Goal: Go to known website: Access a specific website the user already knows

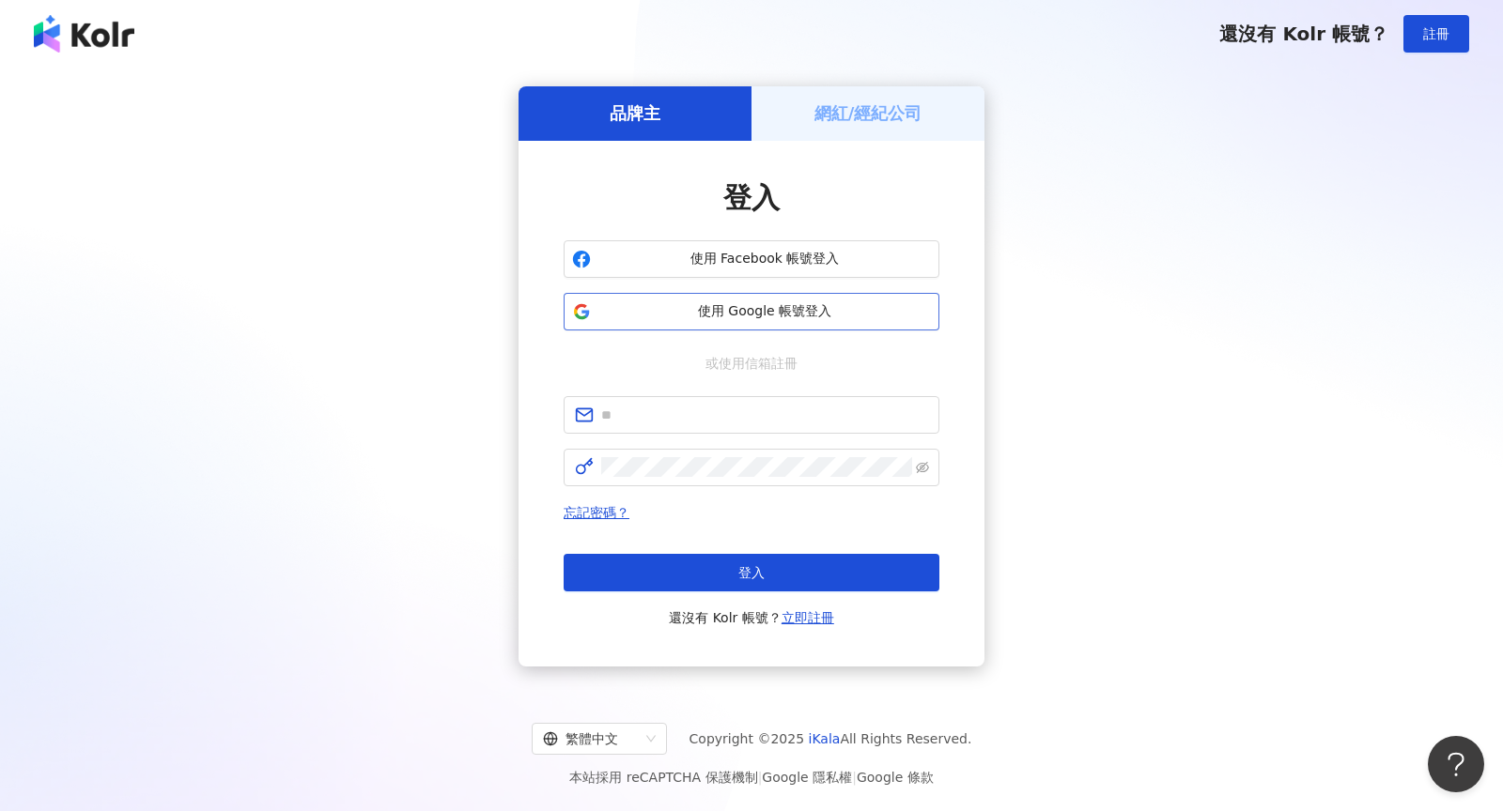
click at [732, 317] on span "使用 Google 帳號登入" at bounding box center [764, 311] width 332 height 19
click at [904, 108] on h5 "網紅/經紀公司" at bounding box center [868, 112] width 108 height 23
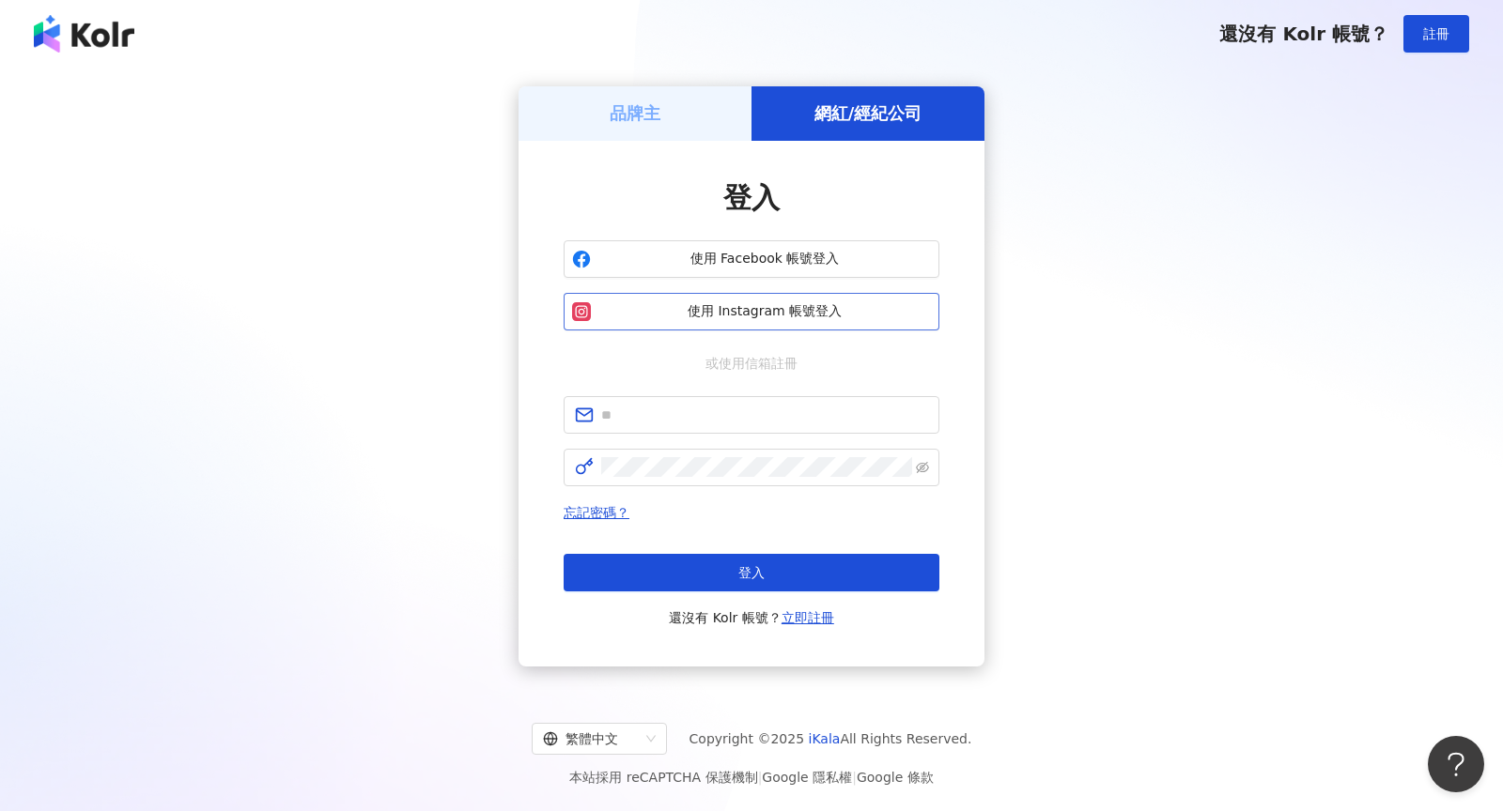
click at [774, 312] on span "使用 Instagram 帳號登入" at bounding box center [764, 311] width 332 height 19
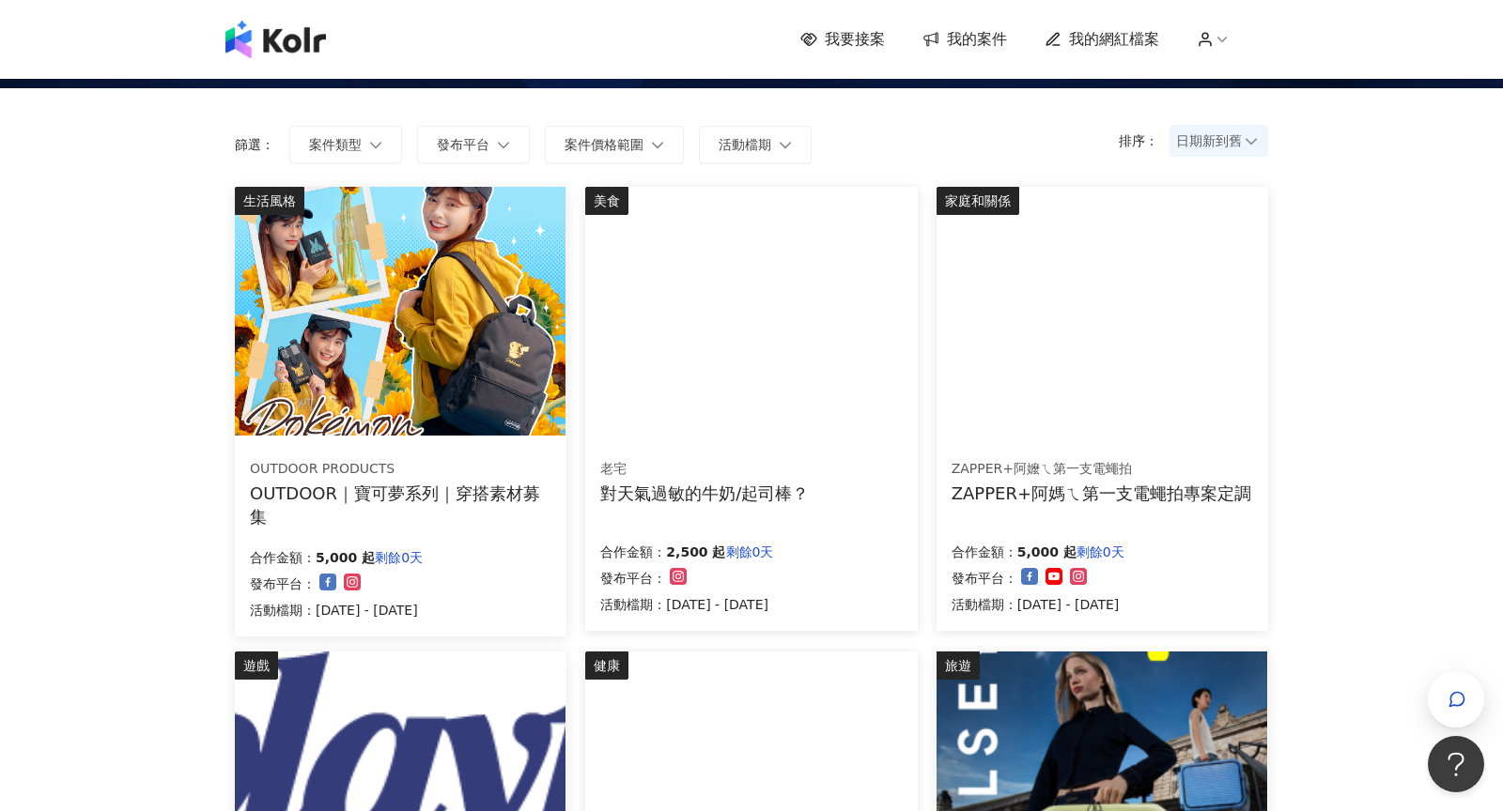
scroll to position [193, 0]
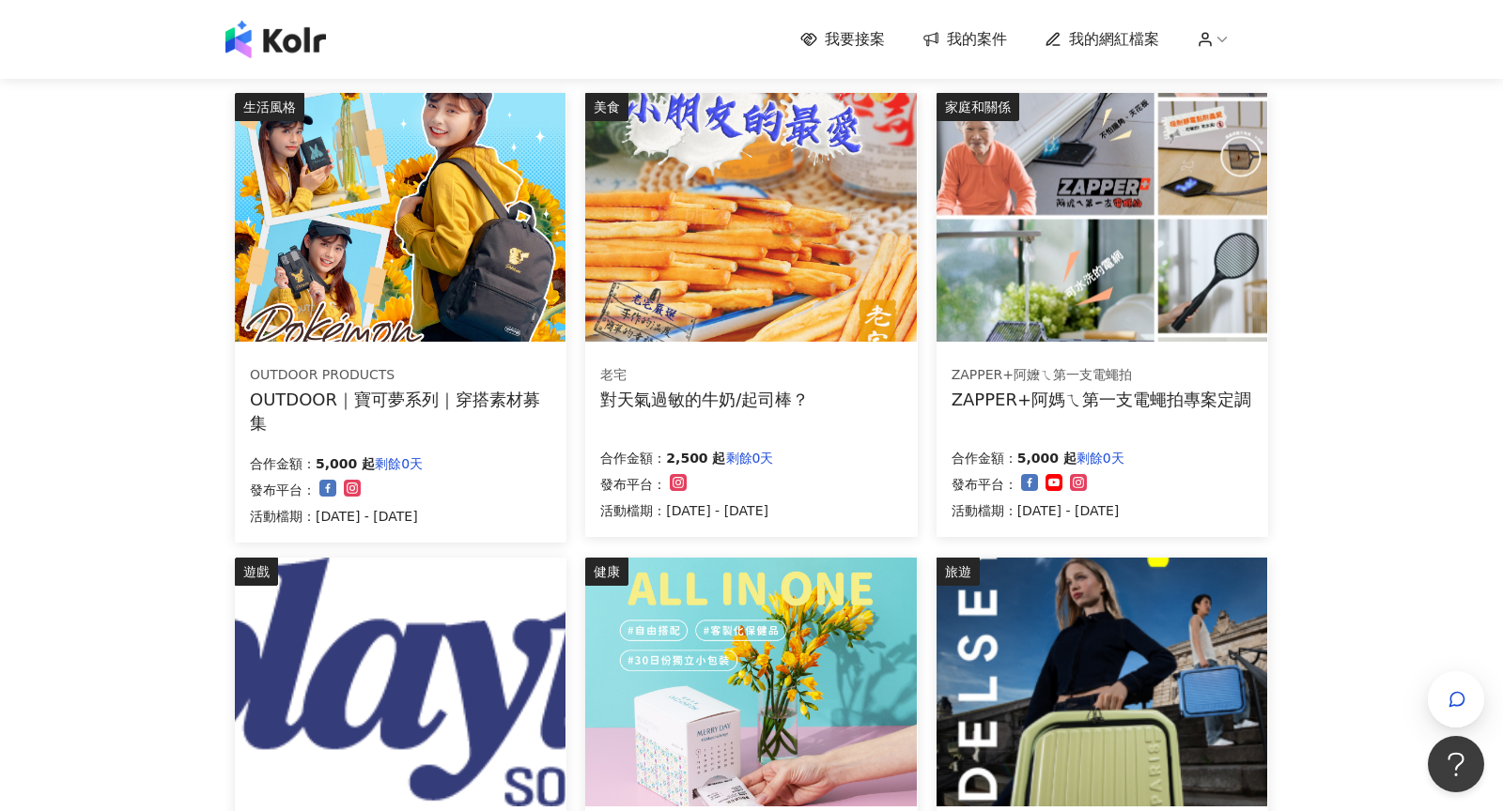
click at [763, 404] on div "對天氣過敏的牛奶/起司棒？" at bounding box center [704, 399] width 208 height 23
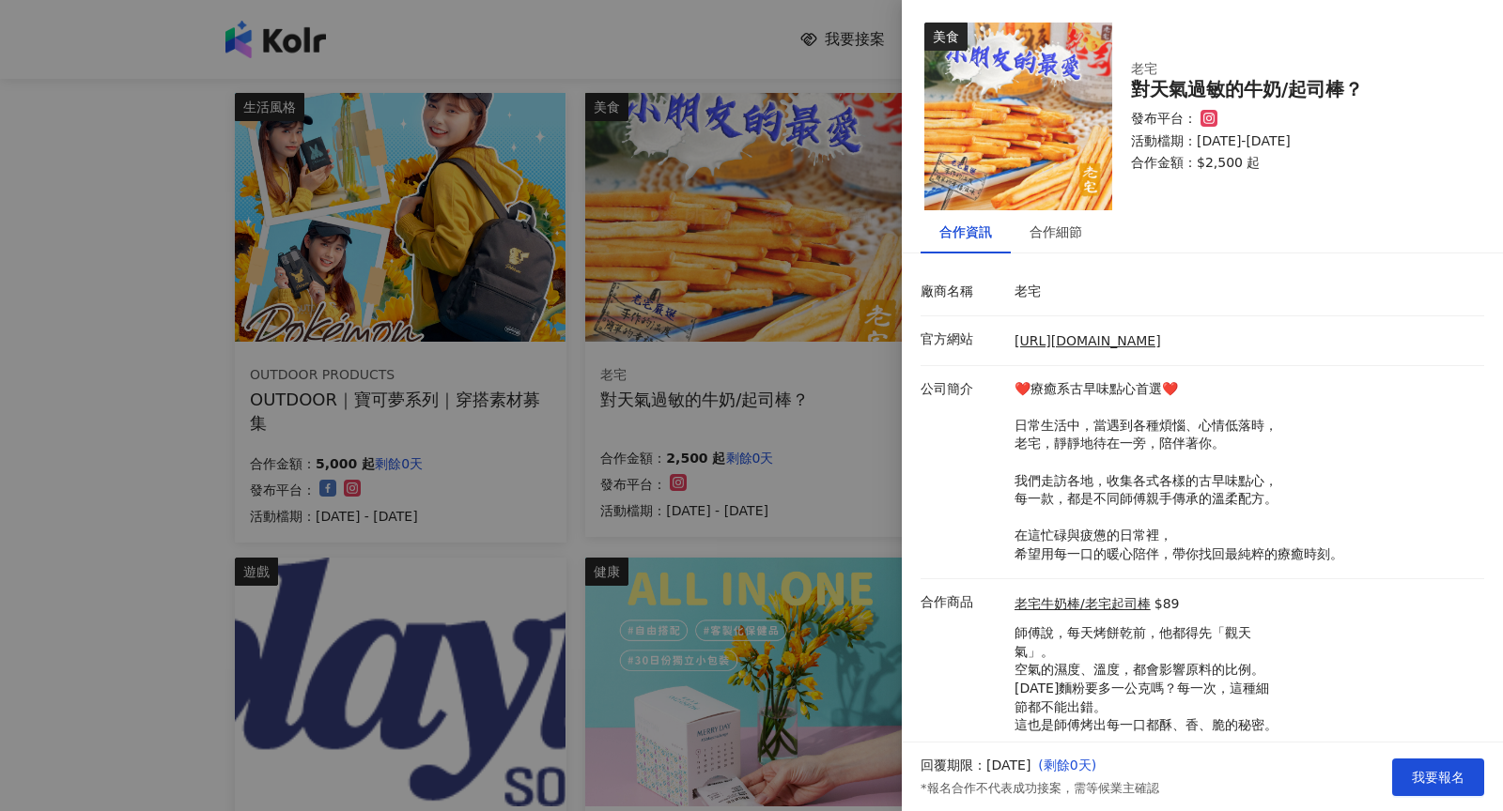
scroll to position [50, 0]
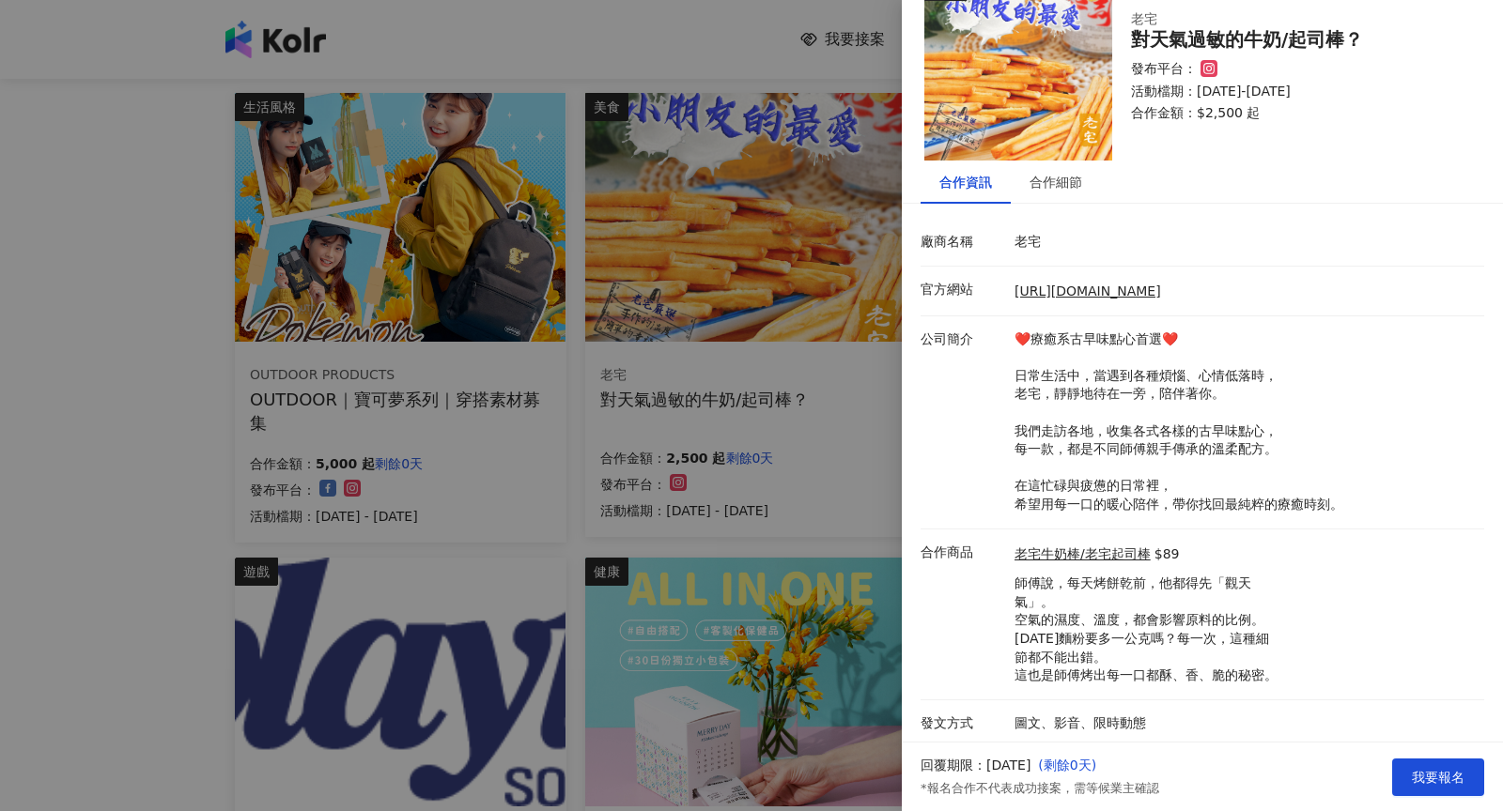
click at [811, 421] on div at bounding box center [751, 405] width 1503 height 811
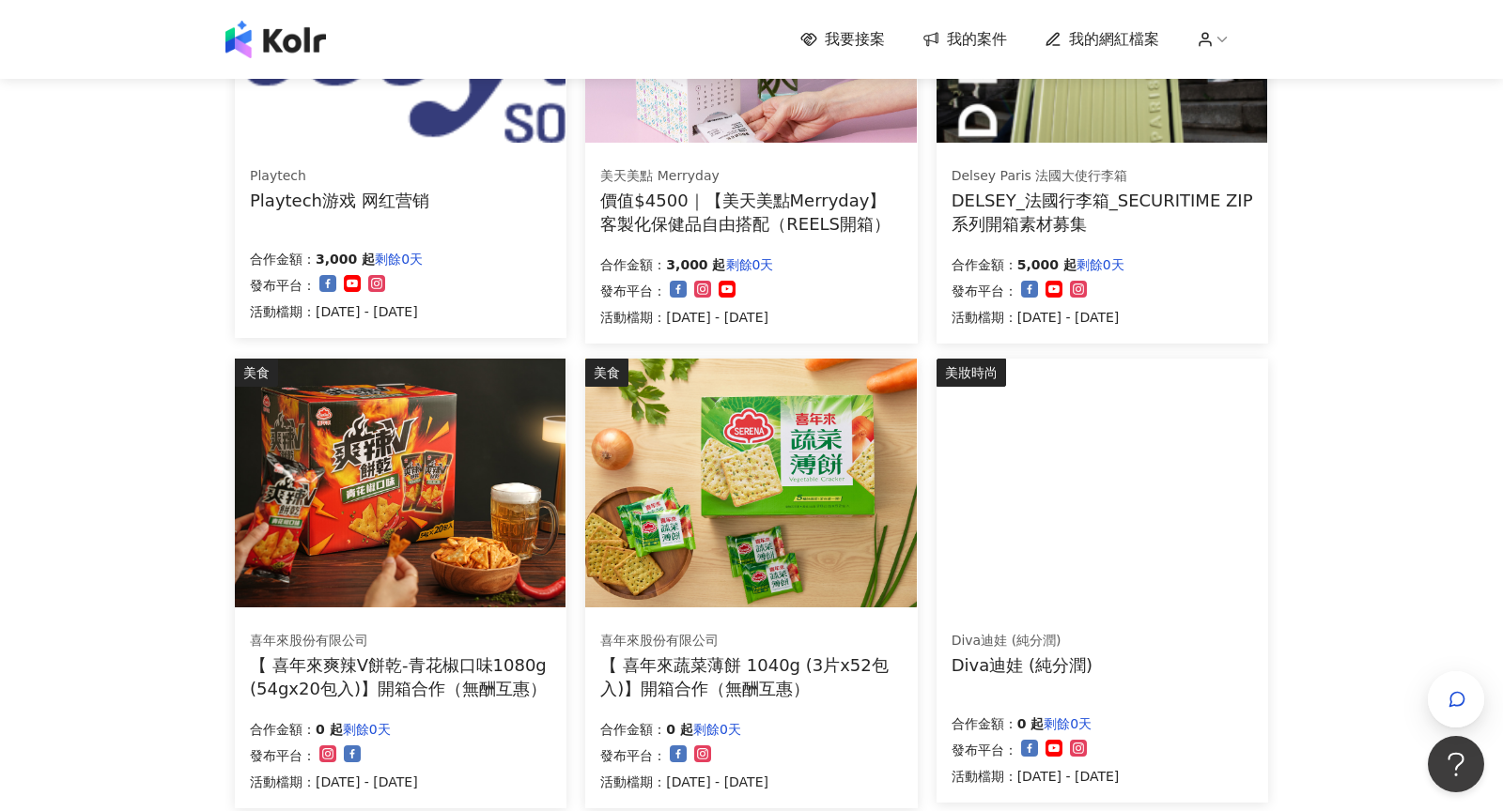
scroll to position [1205, 0]
